Goal: Task Accomplishment & Management: Use online tool/utility

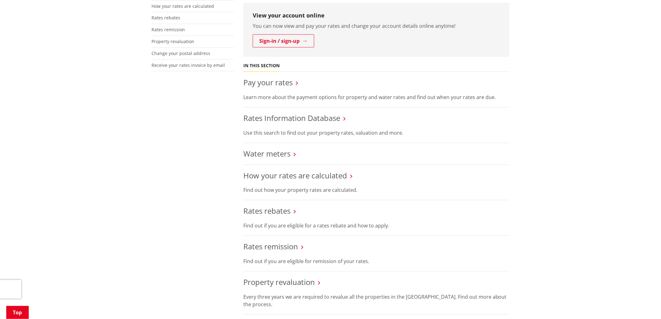
scroll to position [104, 0]
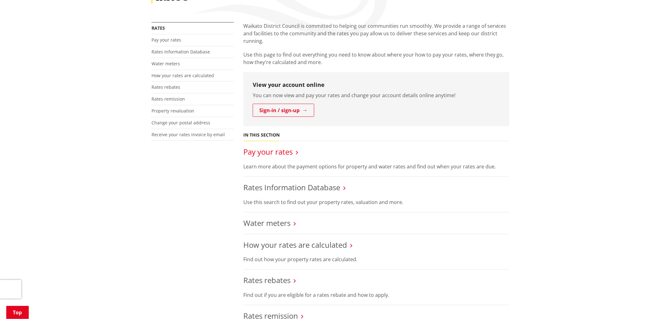
click at [280, 155] on link "Pay your rates" at bounding box center [267, 151] width 49 height 10
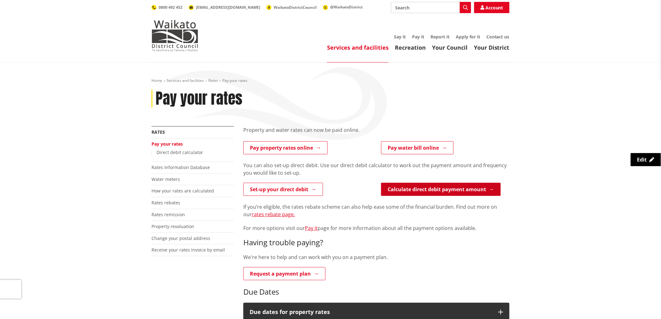
click at [402, 190] on link "Calculate direct debit payment amount" at bounding box center [441, 189] width 120 height 13
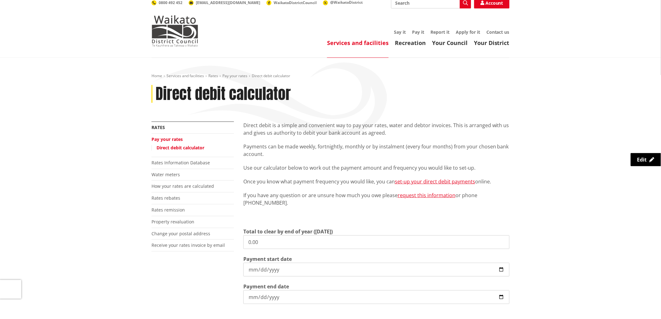
scroll to position [104, 0]
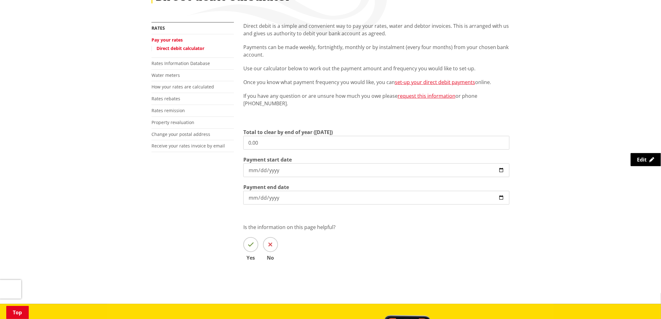
click at [275, 145] on input "0.00" at bounding box center [376, 143] width 266 height 14
drag, startPoint x: 292, startPoint y: 143, endPoint x: 239, endPoint y: 143, distance: 52.5
click at [239, 143] on div "Direct debit is a simple and convenient way to pay your rates, water and debtor…" at bounding box center [376, 150] width 275 height 257
type input "5,451.63"
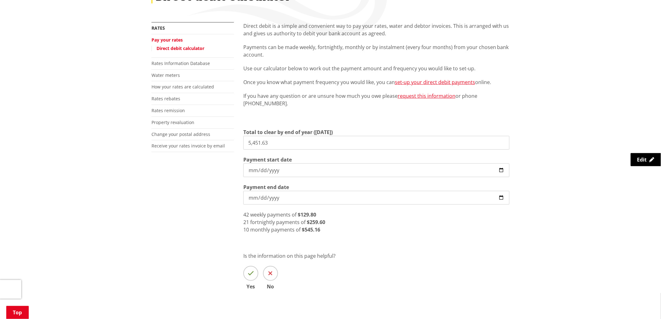
click at [256, 169] on input "[DATE]" at bounding box center [376, 170] width 266 height 14
click at [368, 193] on input "[DATE]" at bounding box center [376, 198] width 266 height 14
click at [353, 198] on input "[DATE]" at bounding box center [376, 198] width 266 height 14
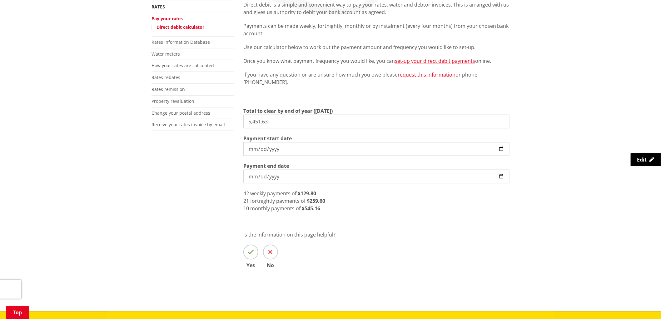
scroll to position [139, 0]
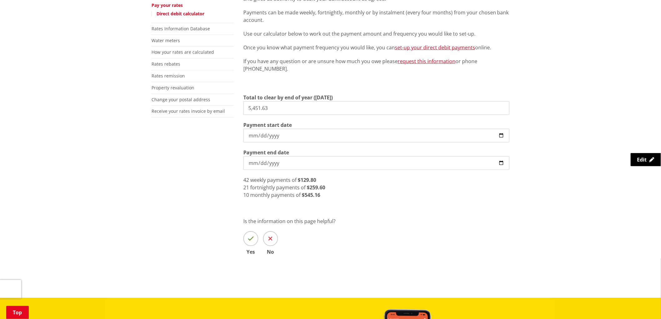
click at [323, 195] on div "10 monthly payments of $545.16" at bounding box center [376, 194] width 266 height 7
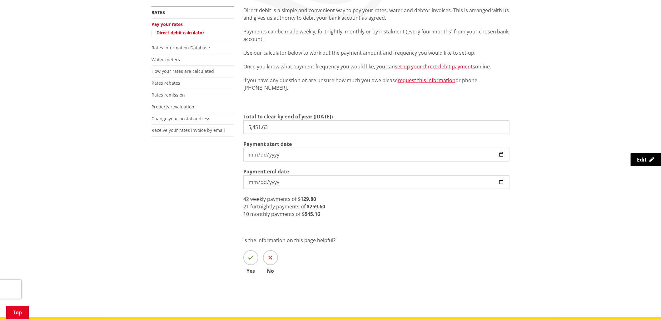
scroll to position [104, 0]
